Goal: Task Accomplishment & Management: Use online tool/utility

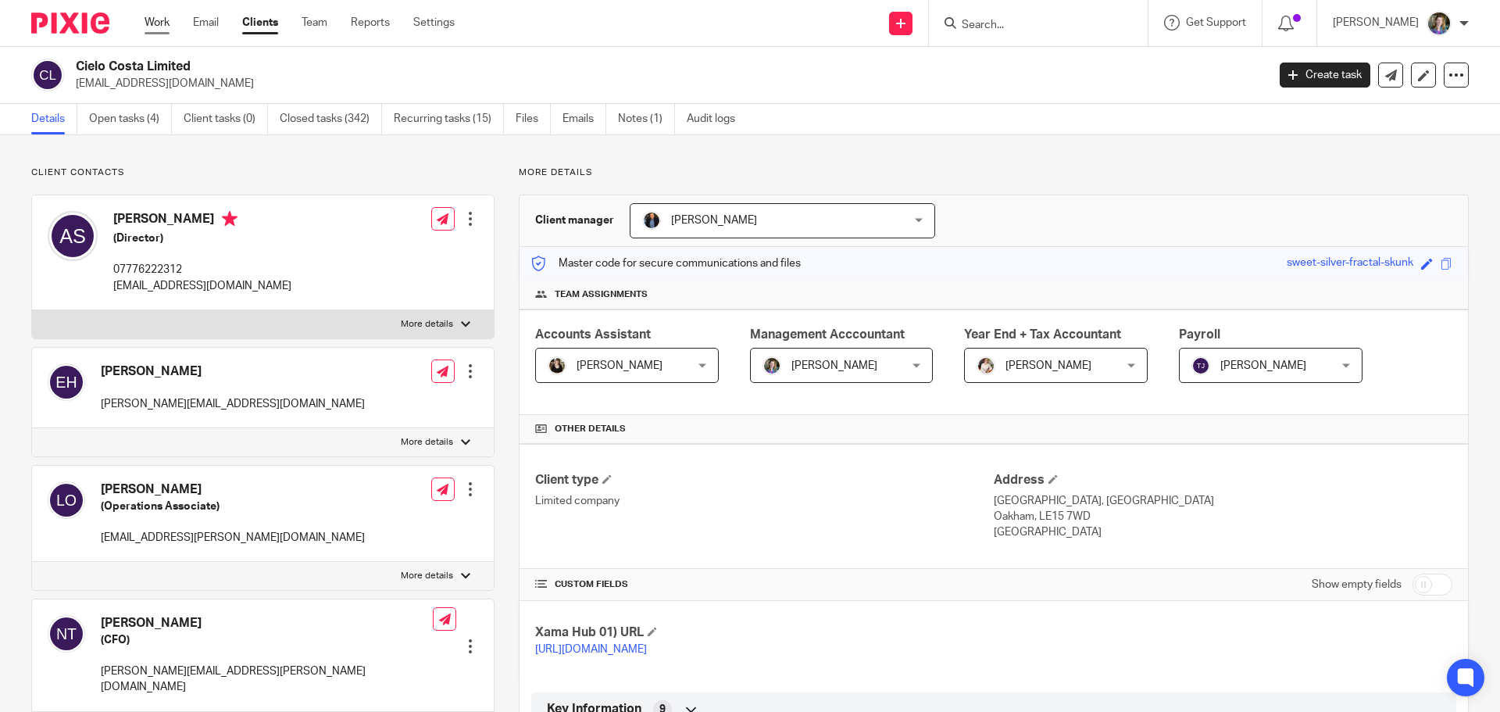
click at [162, 22] on link "Work" at bounding box center [157, 23] width 25 height 16
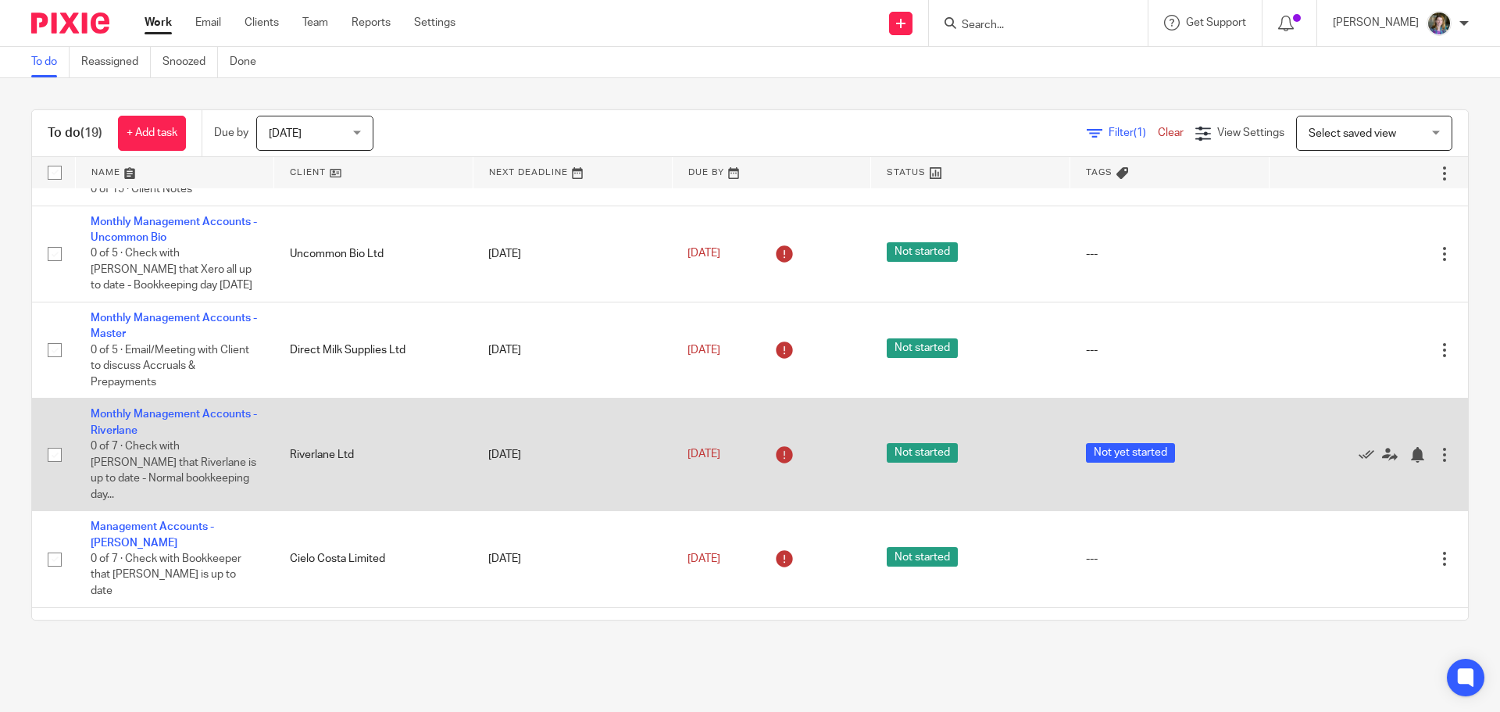
scroll to position [703, 0]
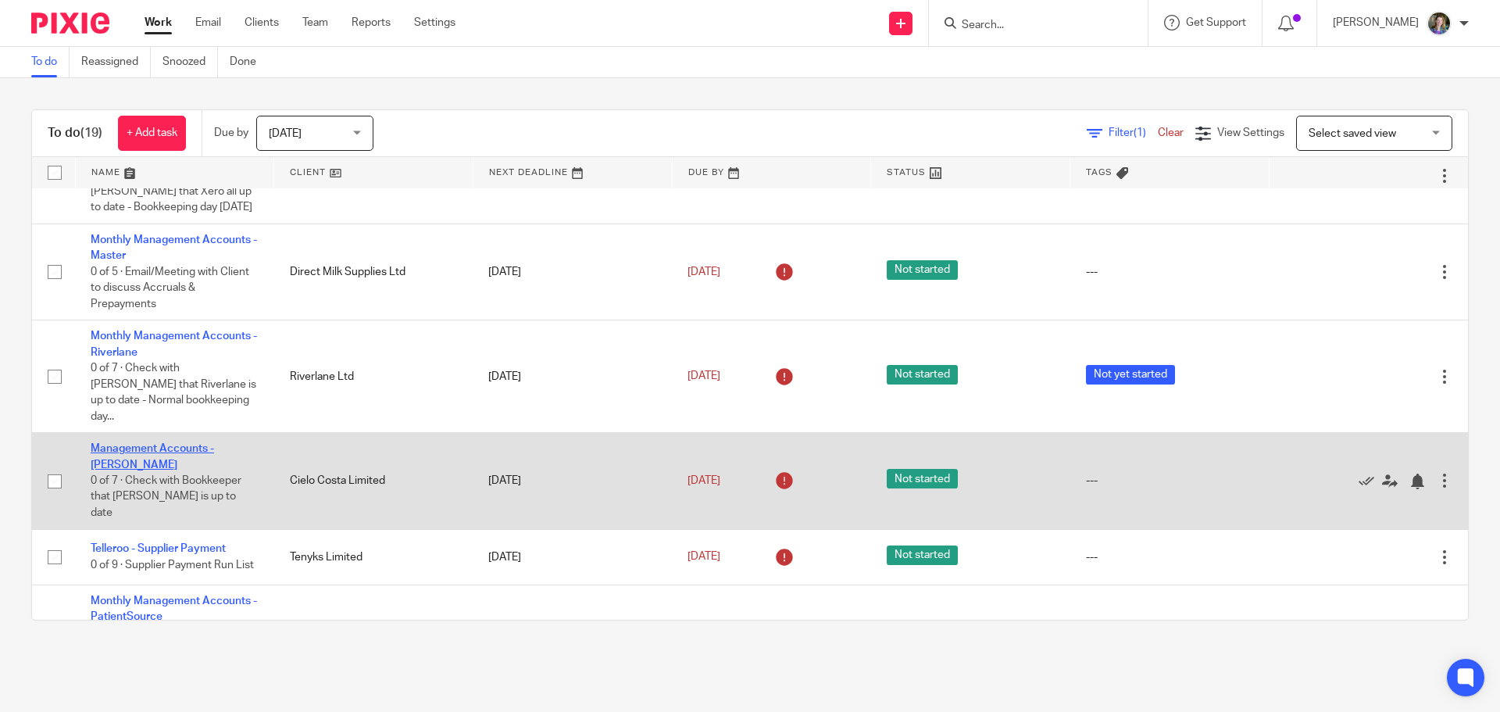
click at [190, 443] on link "Management Accounts - [PERSON_NAME]" at bounding box center [152, 456] width 123 height 27
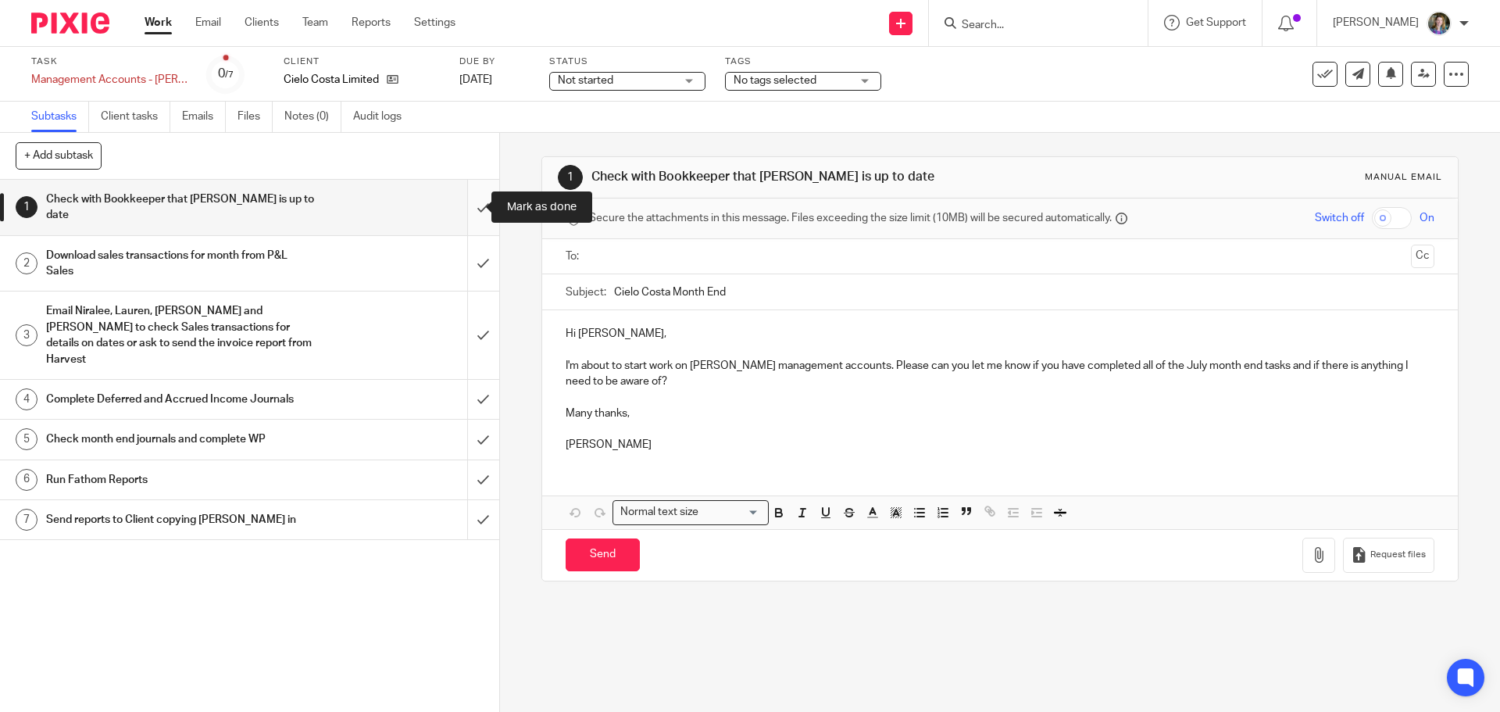
click at [467, 209] on input "submit" at bounding box center [249, 207] width 499 height 55
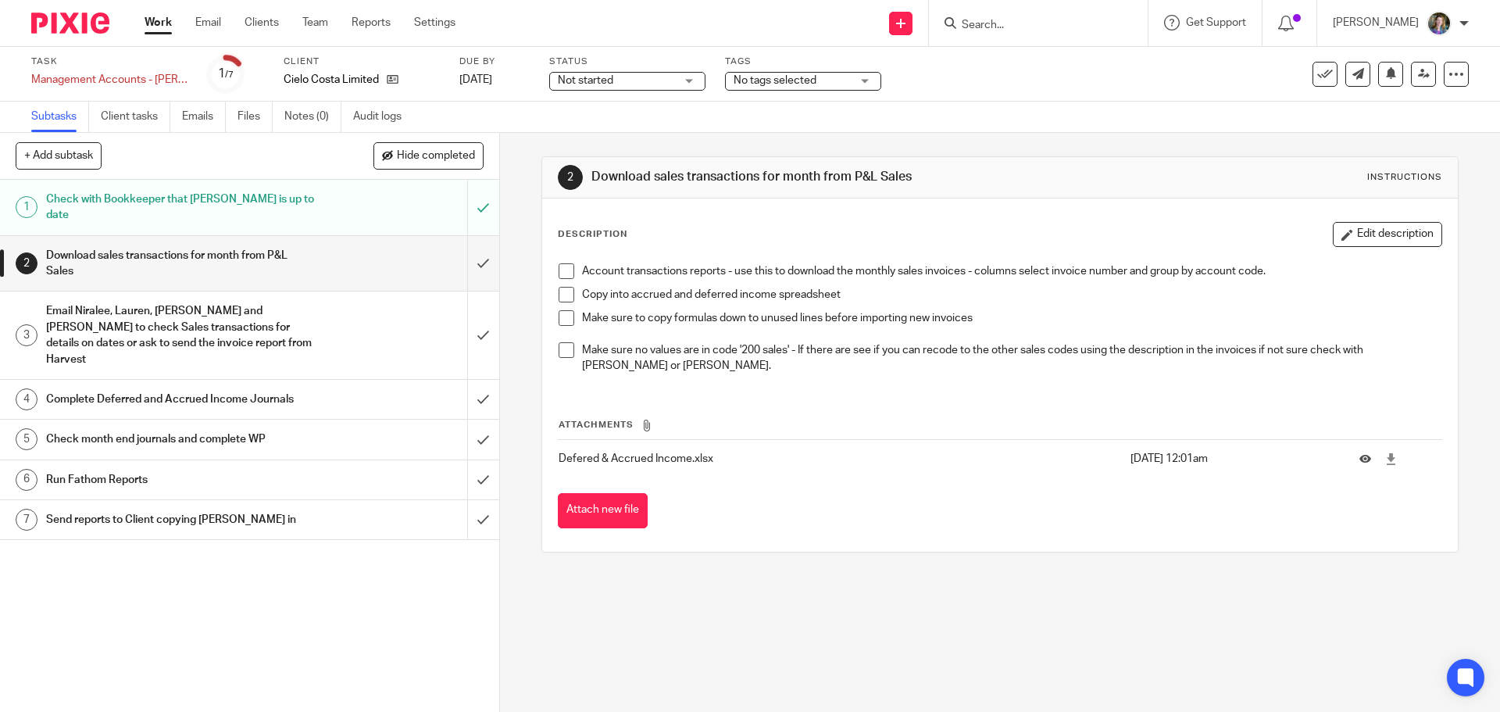
click at [563, 269] on span at bounding box center [566, 271] width 16 height 16
click at [561, 295] on span at bounding box center [566, 295] width 16 height 16
drag, startPoint x: 562, startPoint y: 314, endPoint x: 562, endPoint y: 335, distance: 21.1
click at [562, 315] on span at bounding box center [566, 318] width 16 height 16
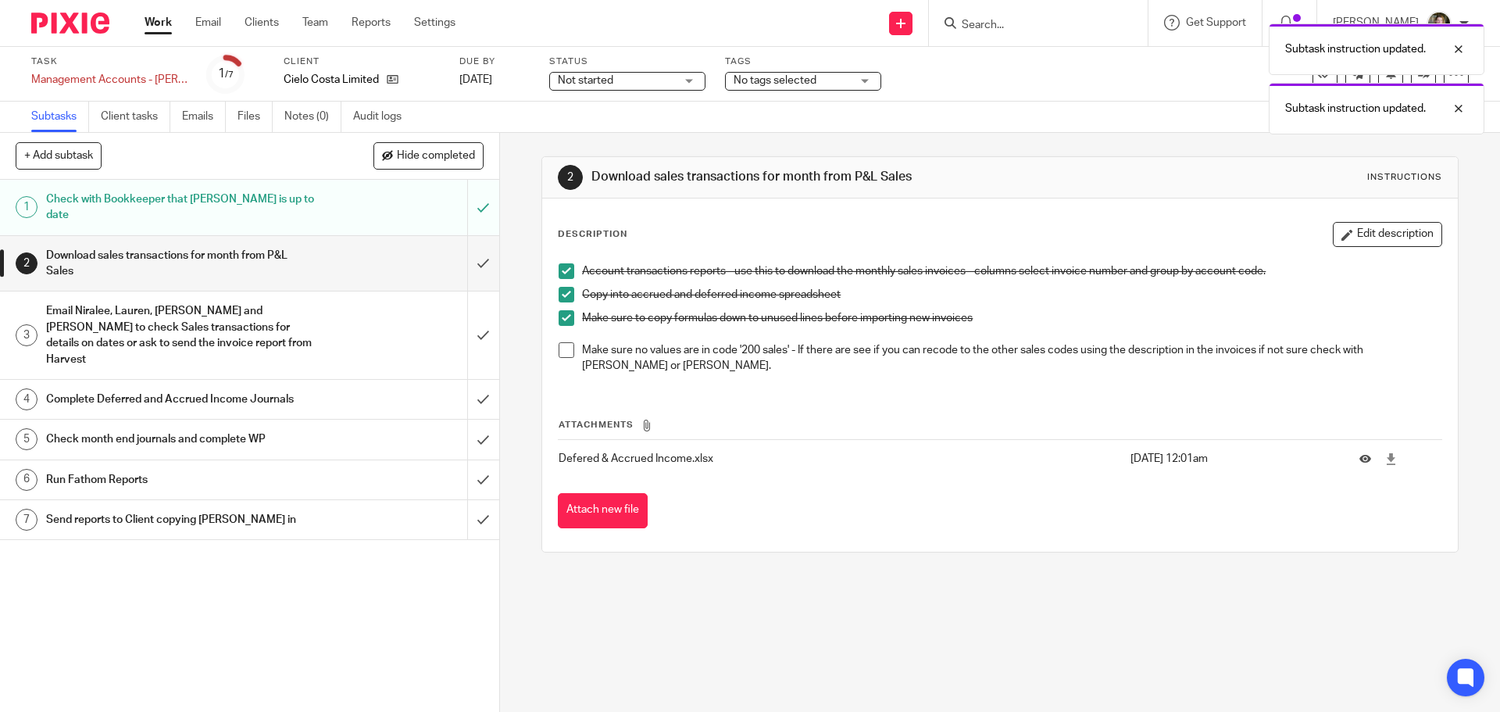
click at [561, 347] on span at bounding box center [566, 350] width 16 height 16
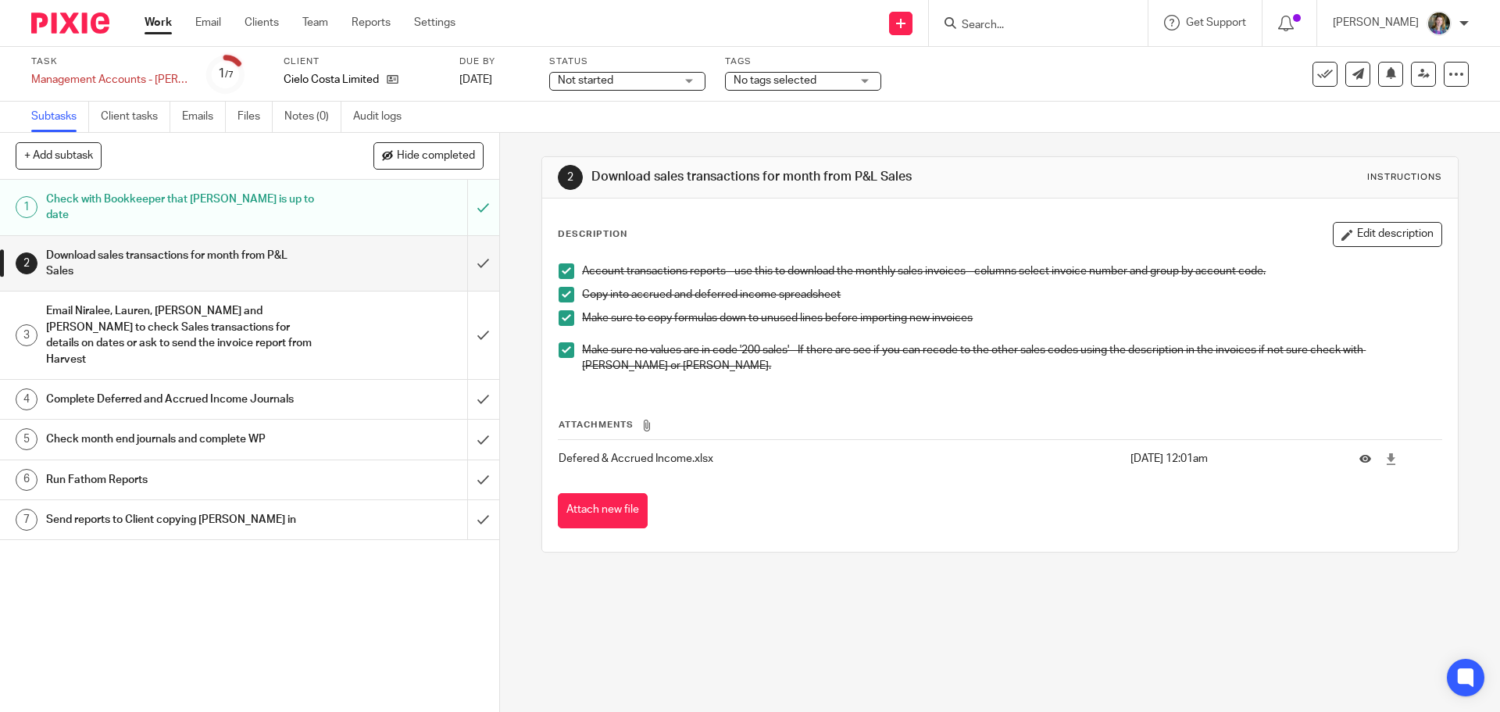
click at [364, 326] on div "Email Niralee, Lauren, [PERSON_NAME] and [PERSON_NAME] to check Sales transacti…" at bounding box center [248, 334] width 405 height 71
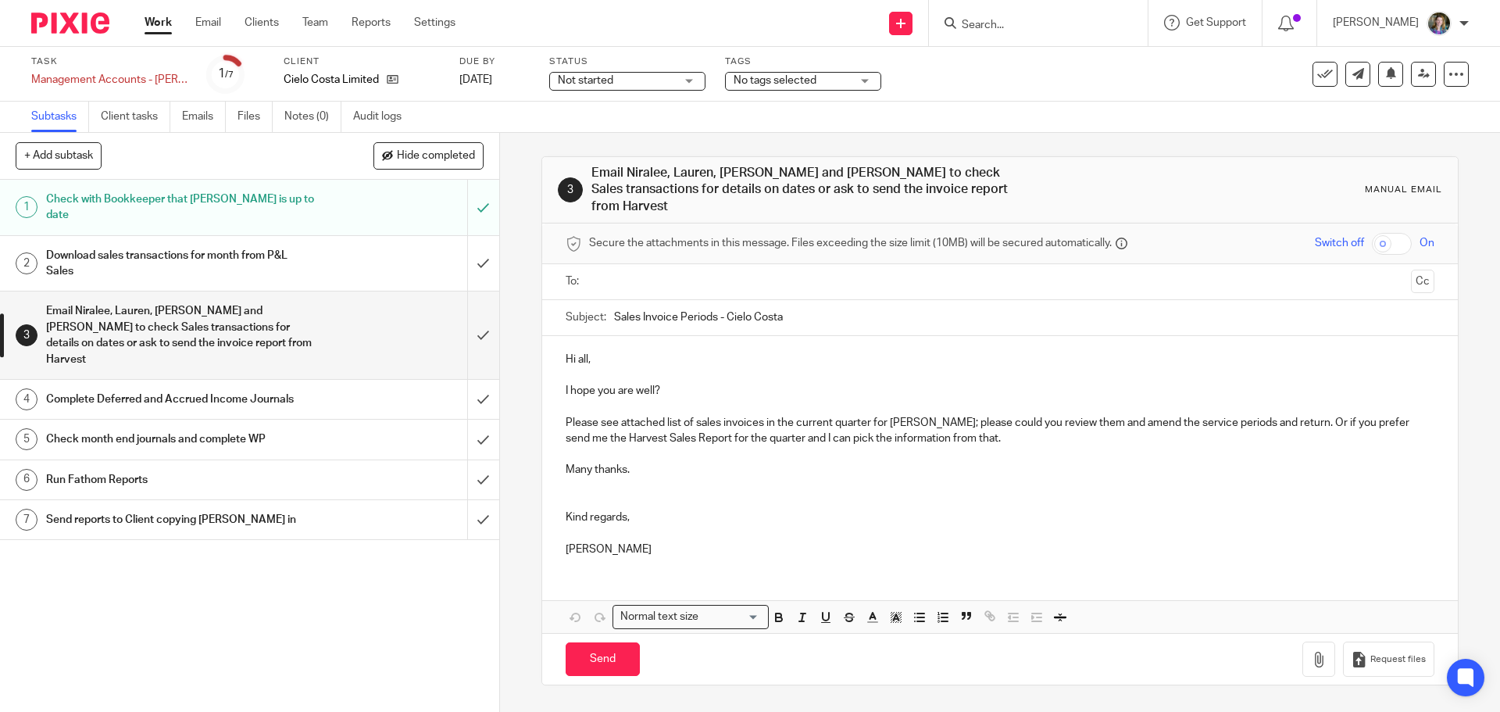
click at [363, 268] on div "Download sales transactions for month from P&L Sales" at bounding box center [248, 264] width 405 height 40
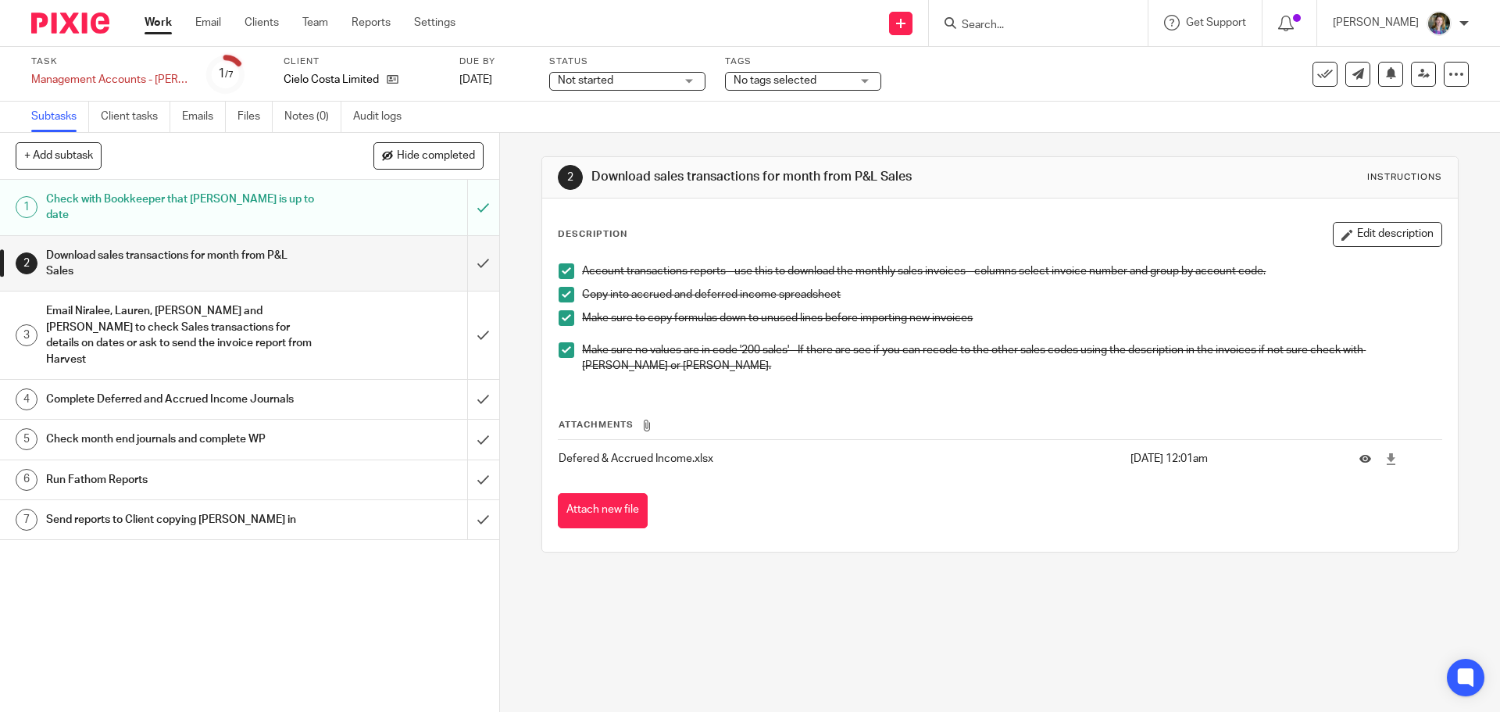
click at [353, 307] on div "Email Niralee, Lauren, [PERSON_NAME] and [PERSON_NAME] to check Sales transacti…" at bounding box center [248, 334] width 405 height 71
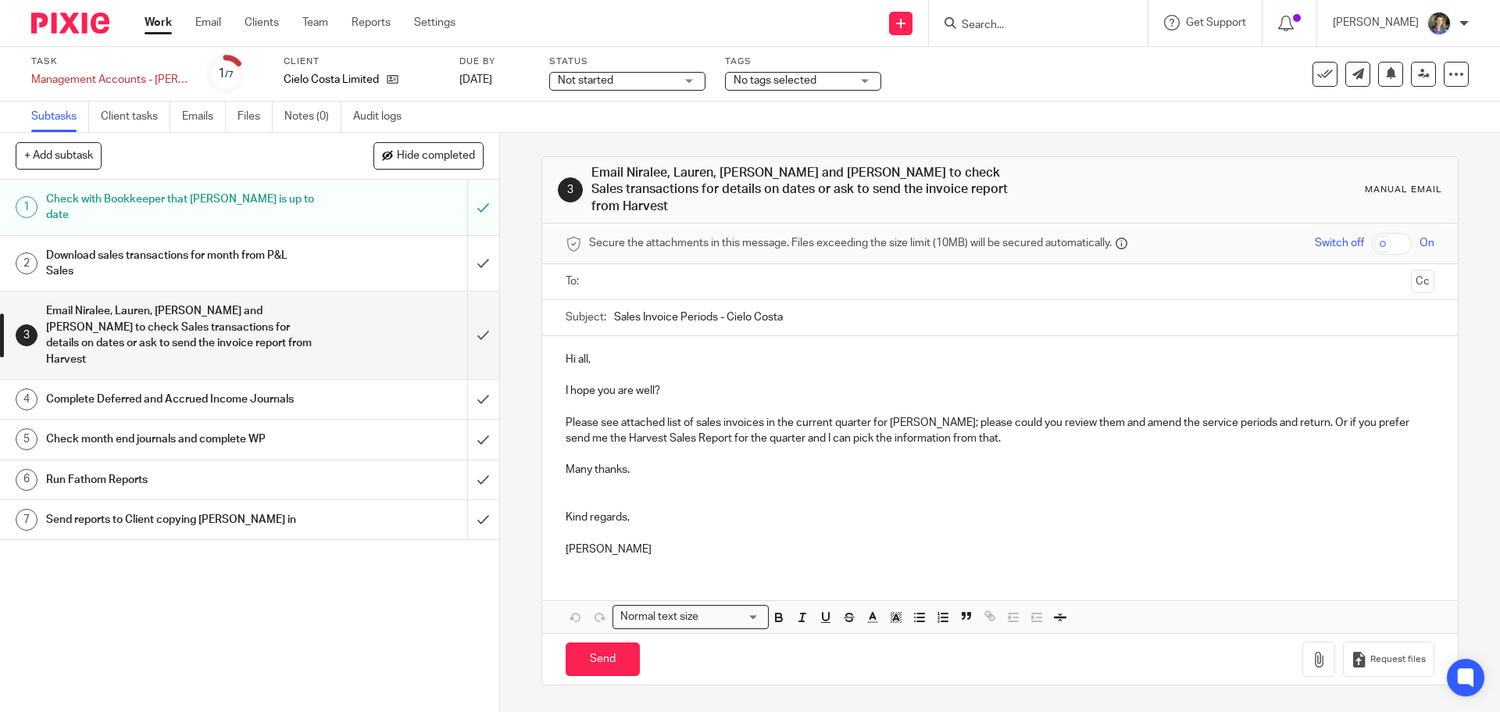
click at [287, 387] on h1 "Complete Deferred and Accrued Income Journals" at bounding box center [181, 398] width 270 height 23
